Goal: Information Seeking & Learning: Learn about a topic

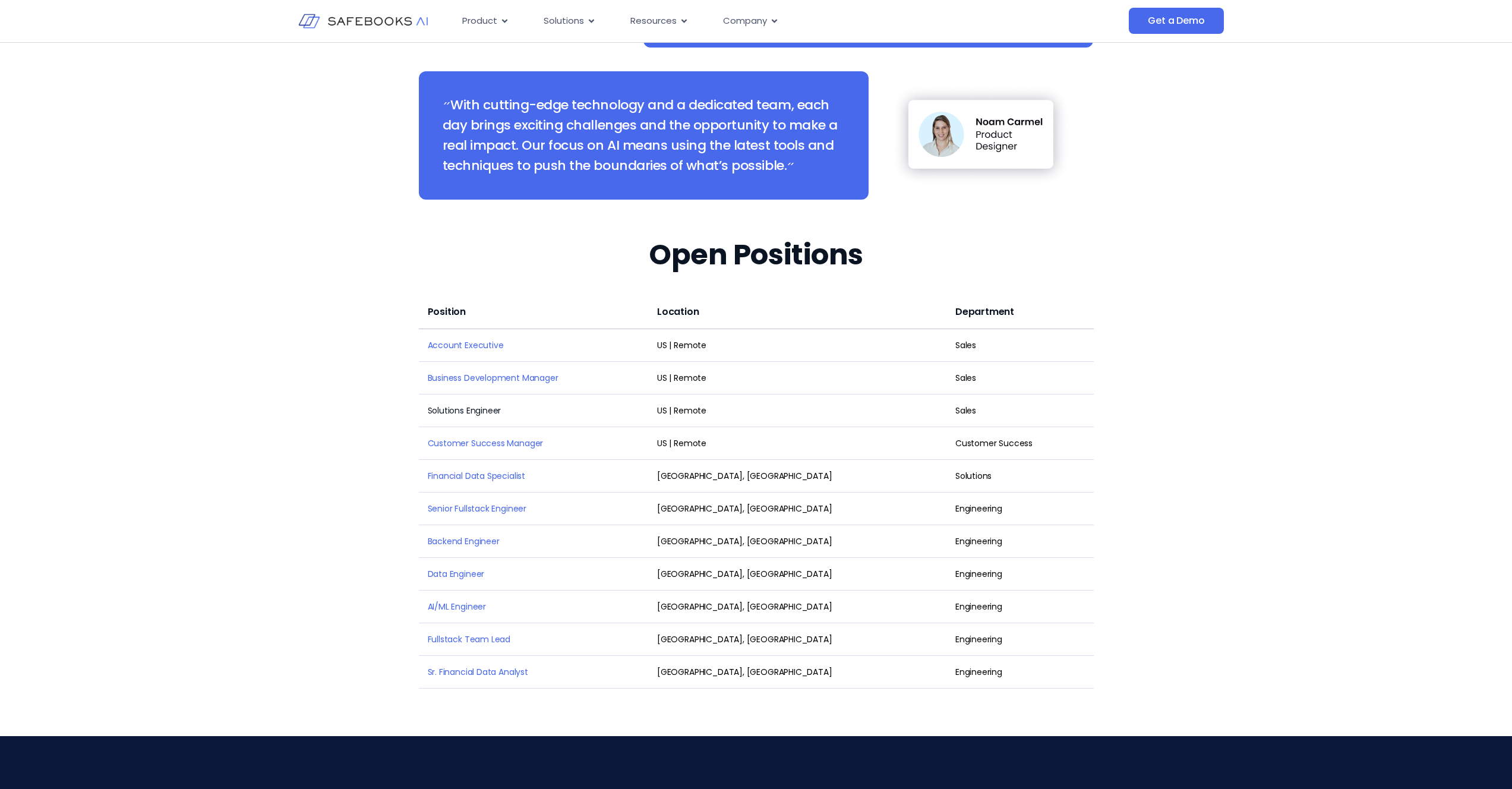
click at [461, 405] on link "Solutions Engineer" at bounding box center [464, 410] width 74 height 12
click at [443, 339] on link "Account Executive" at bounding box center [465, 344] width 76 height 12
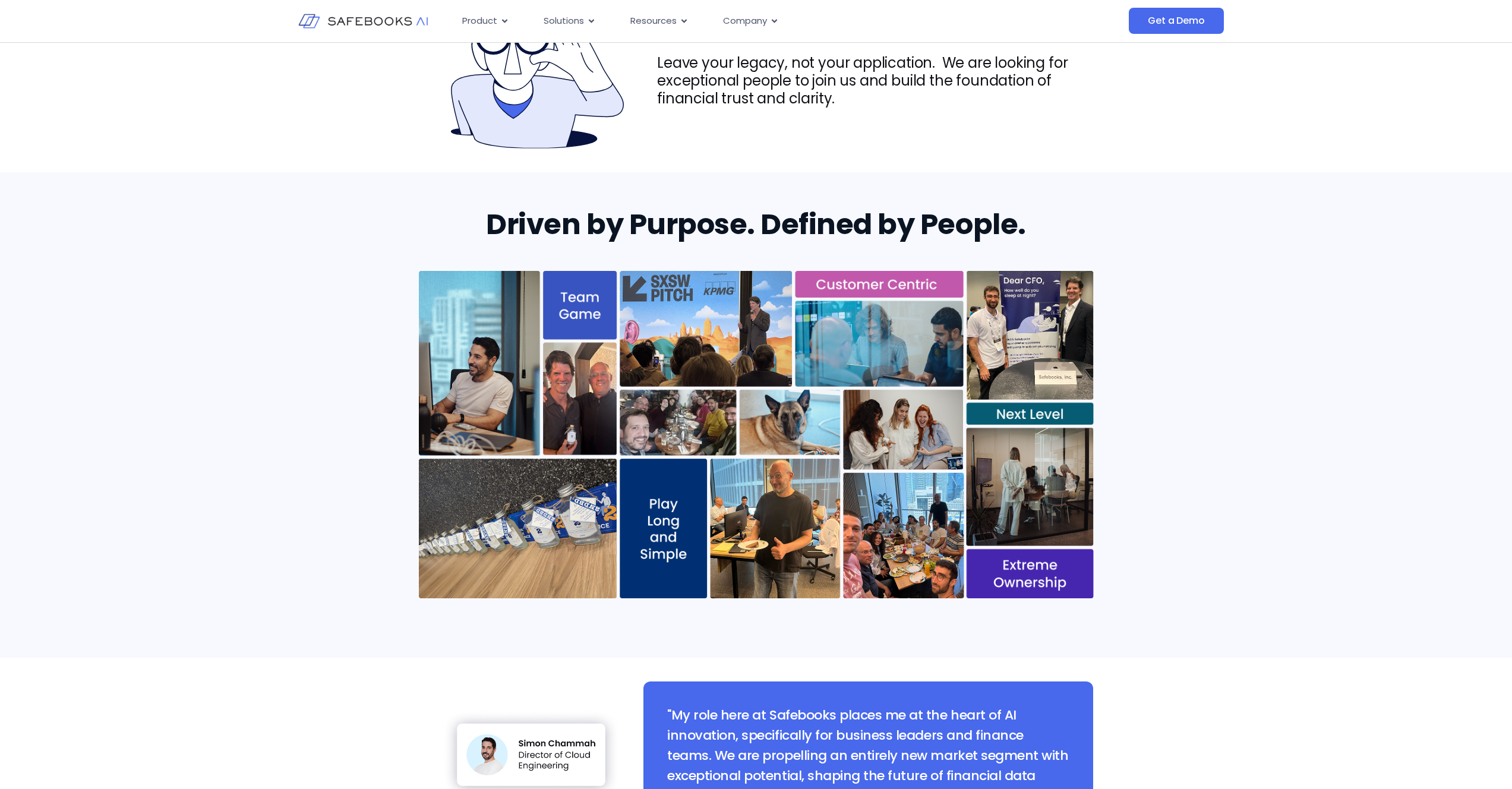
scroll to position [79, 0]
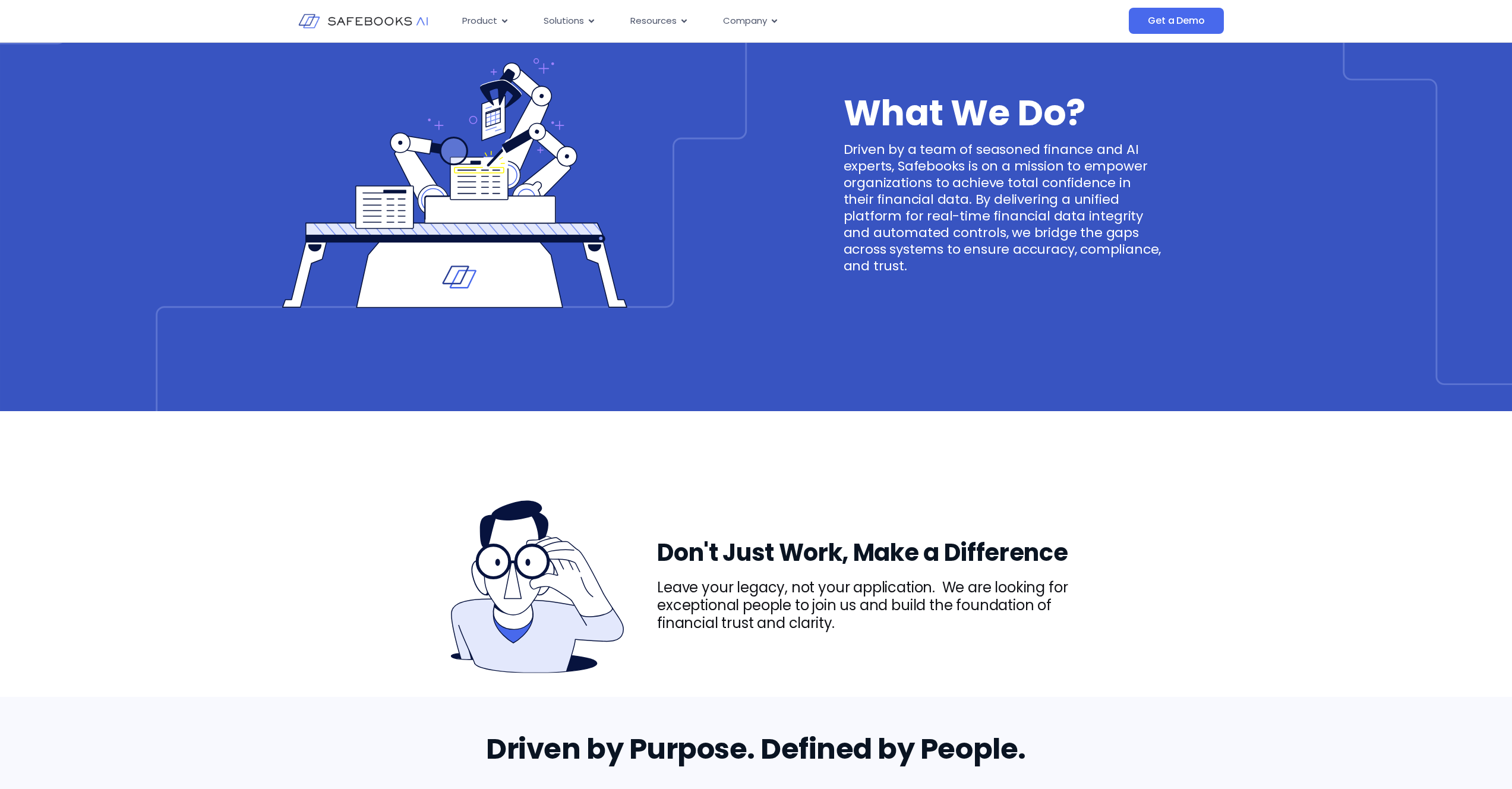
click at [381, 21] on img at bounding box center [363, 21] width 130 height 38
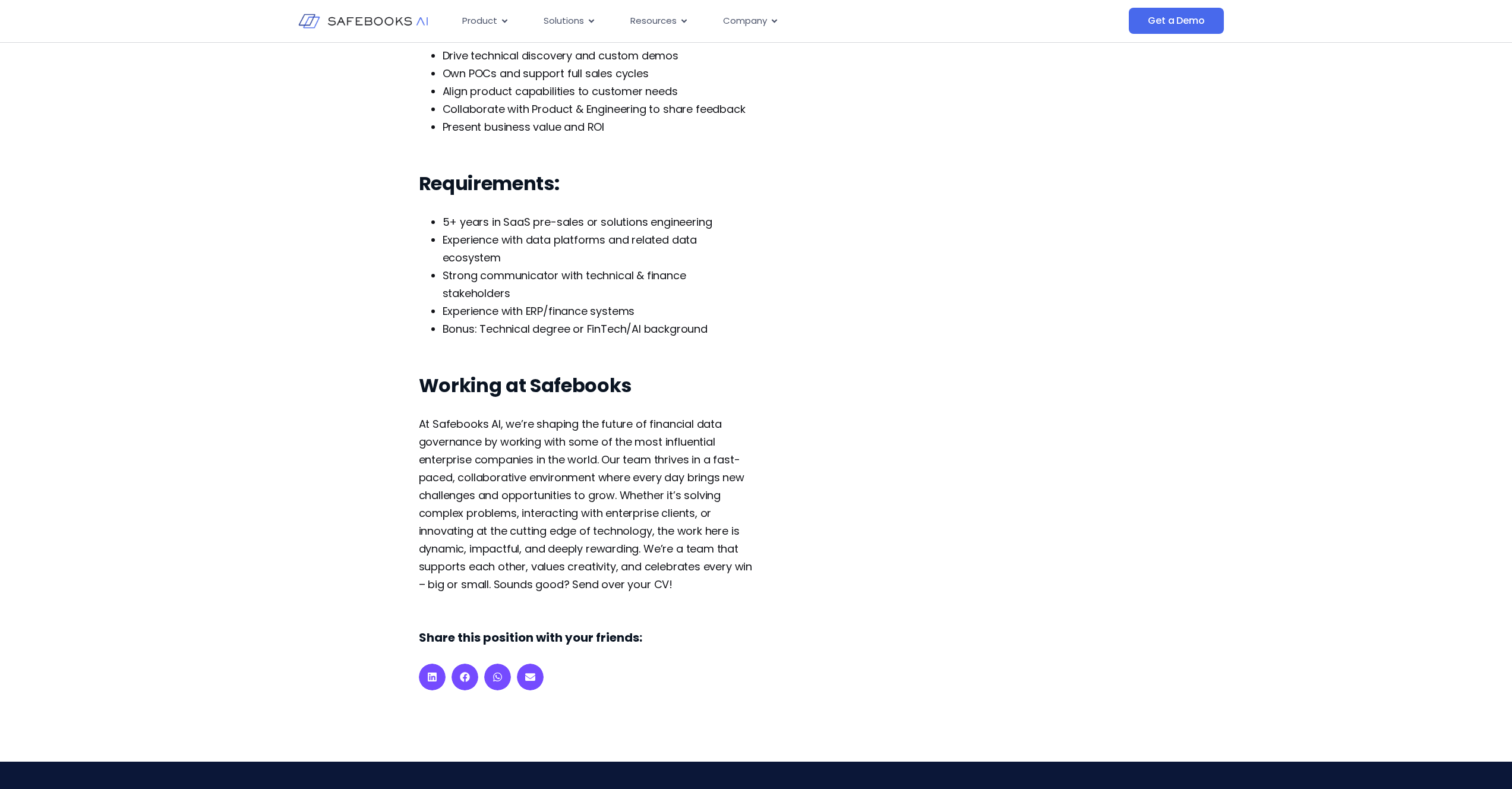
scroll to position [464, 0]
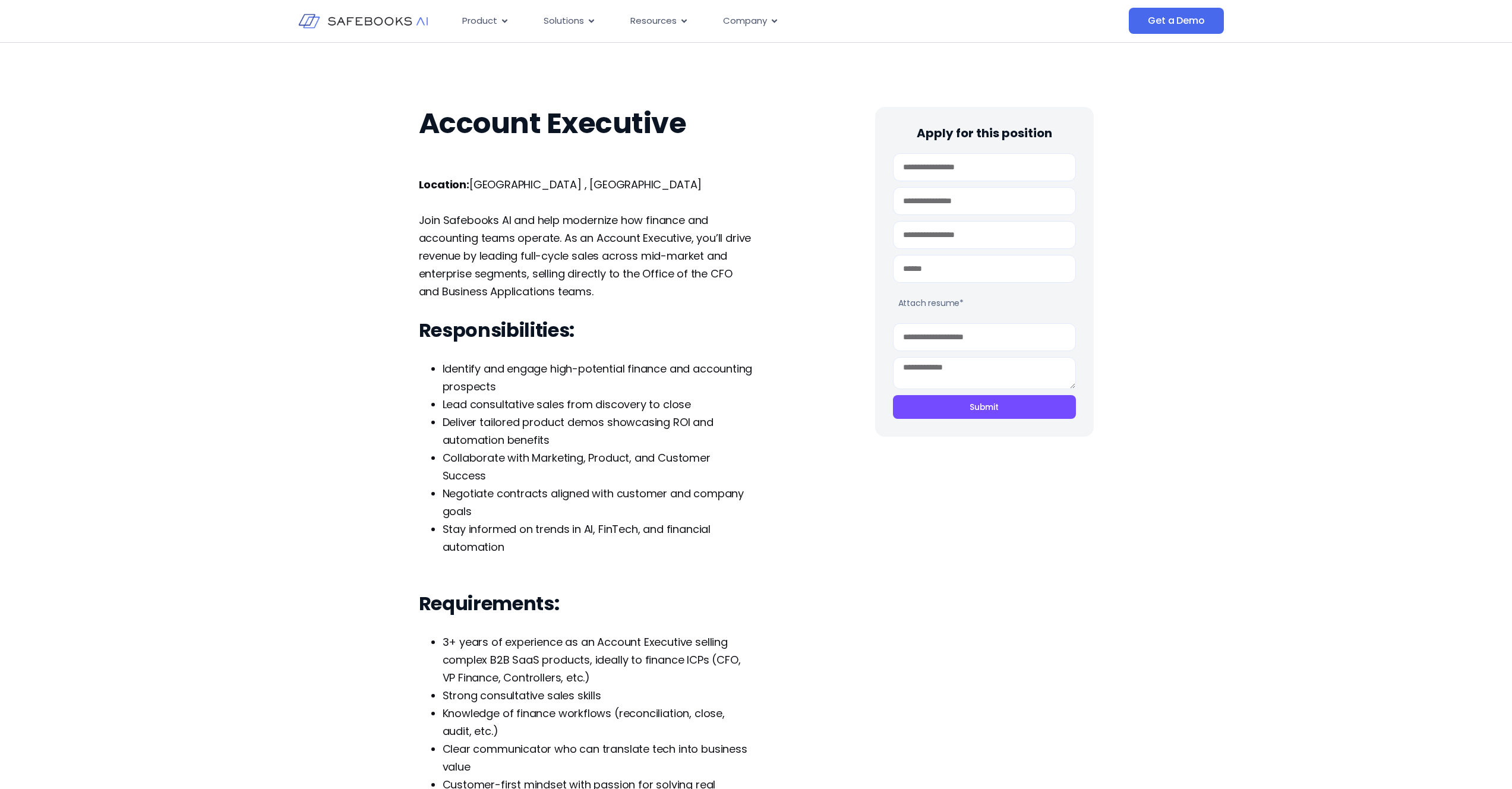
scroll to position [92, 0]
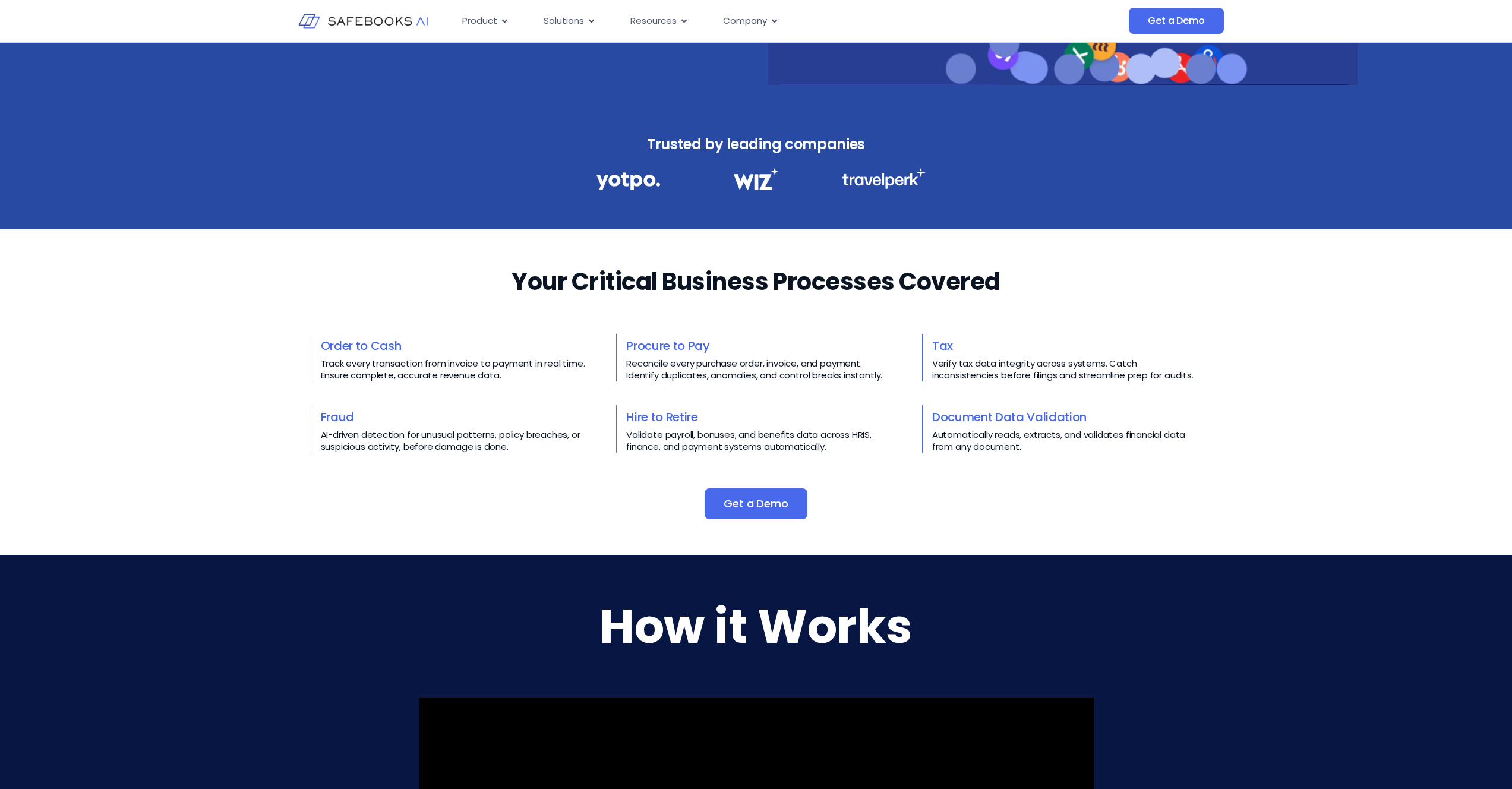
scroll to position [374, 0]
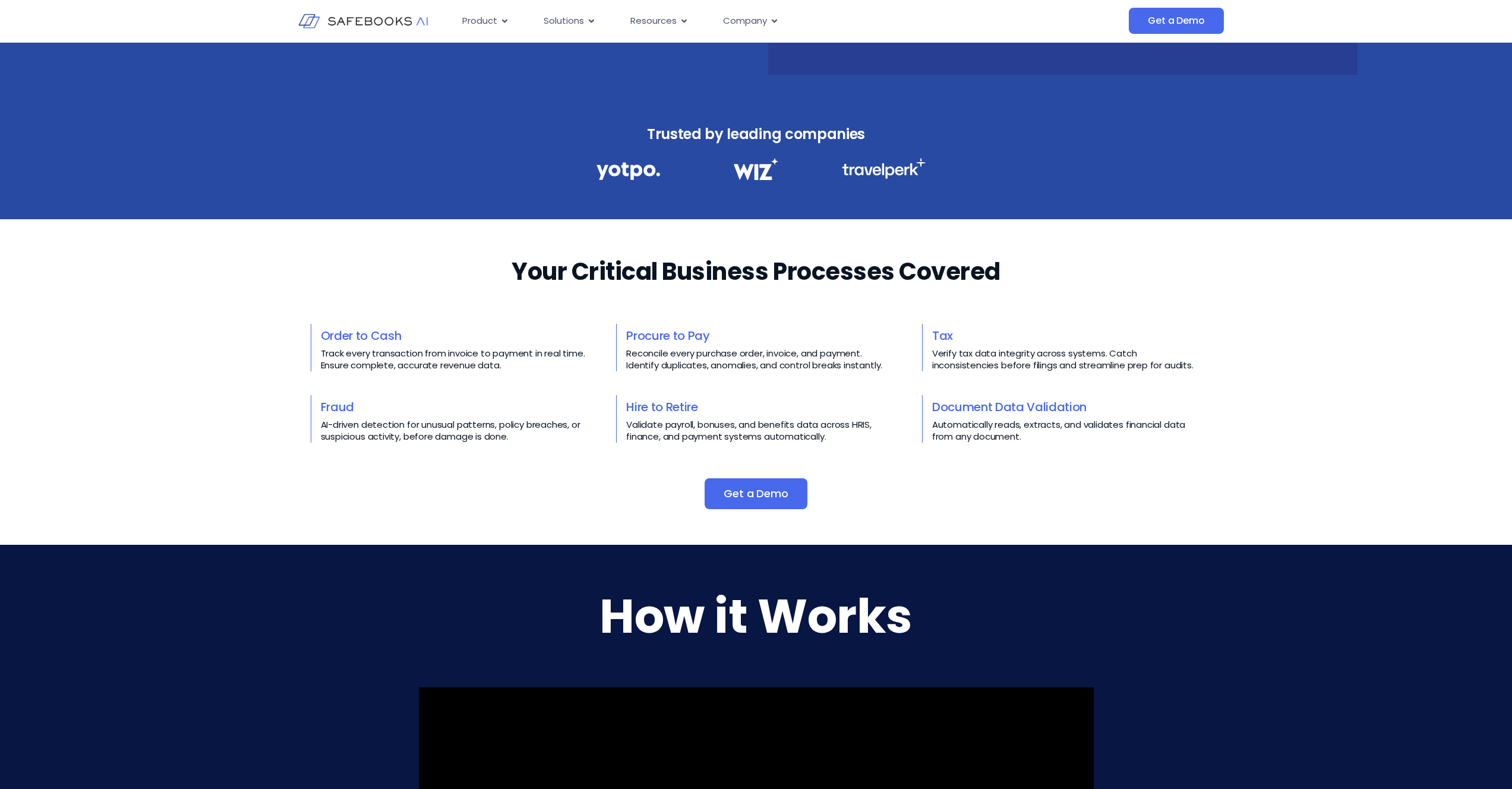
click at [333, 337] on link "Order to Cash" at bounding box center [360, 336] width 81 height 17
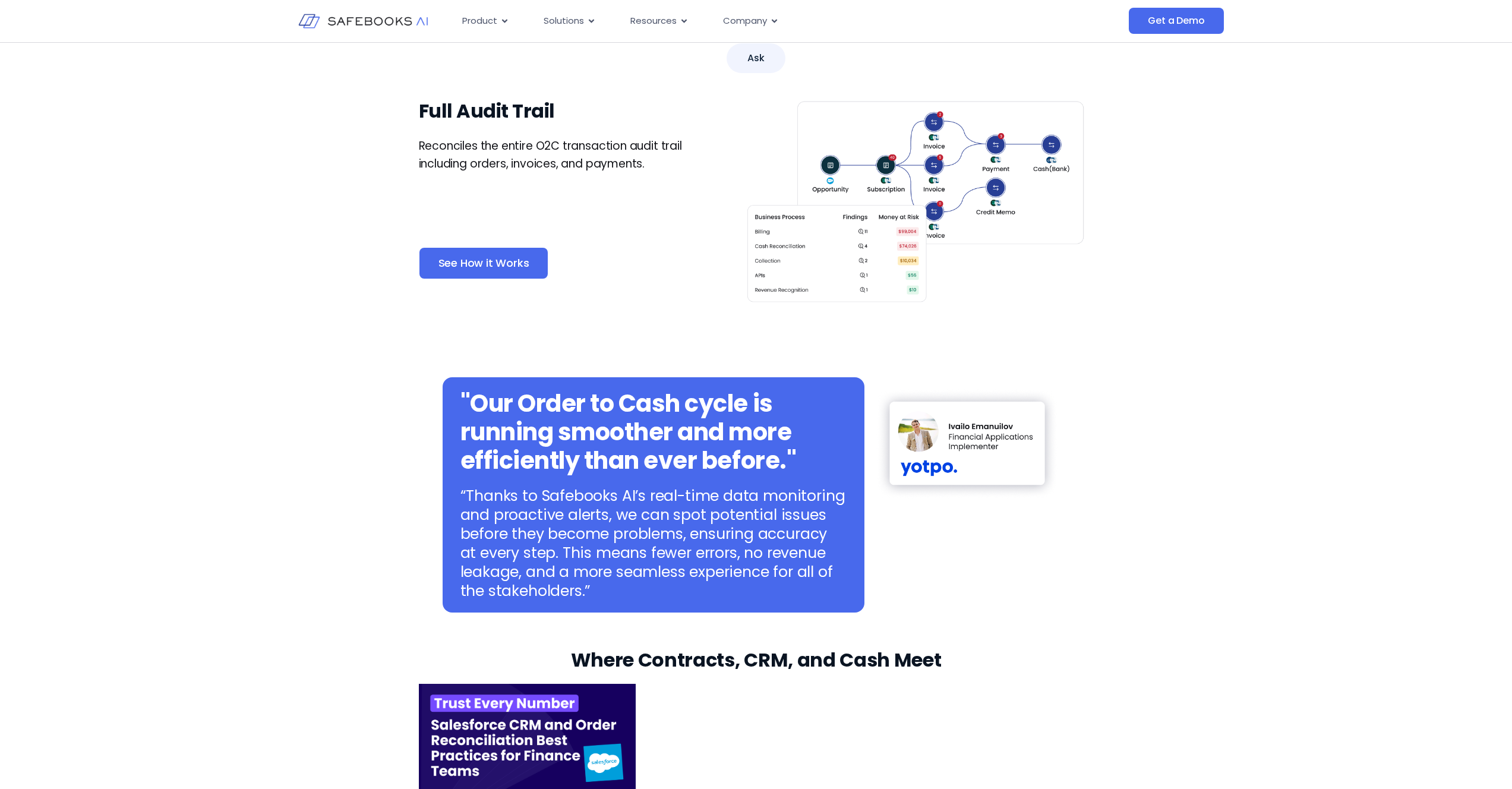
scroll to position [658, 0]
